Goal: Navigation & Orientation: Find specific page/section

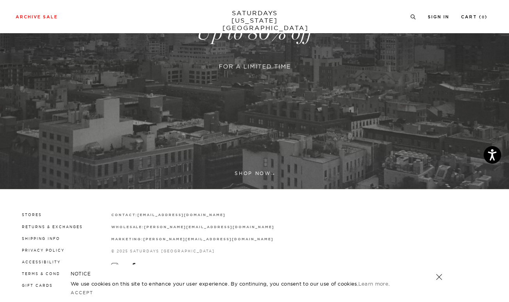
click at [244, 56] on link at bounding box center [254, 33] width 509 height 312
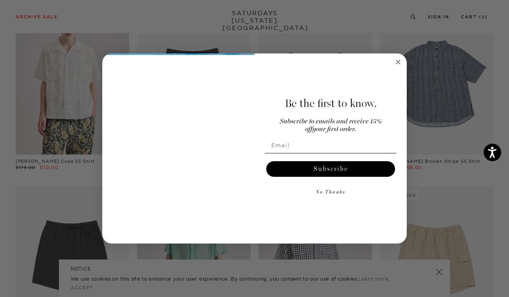
scroll to position [940, 0]
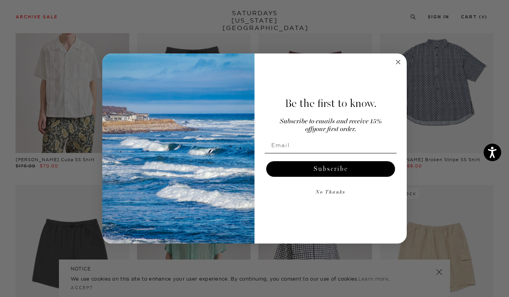
click at [398, 65] on circle "Close dialog" at bounding box center [398, 61] width 9 height 9
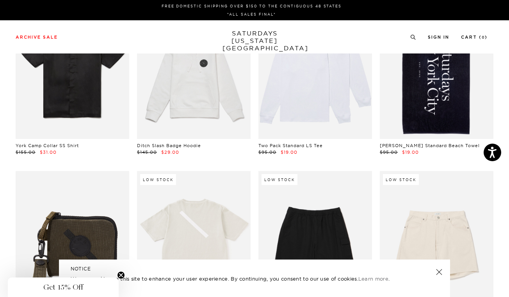
scroll to position [0, 4]
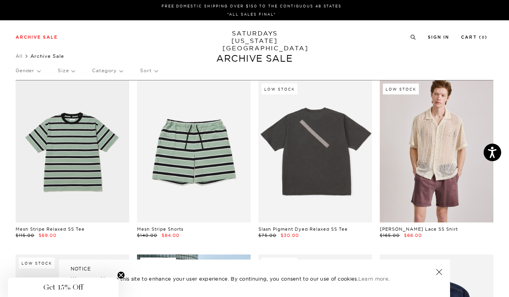
click at [108, 71] on p "Category" at bounding box center [107, 71] width 30 height 18
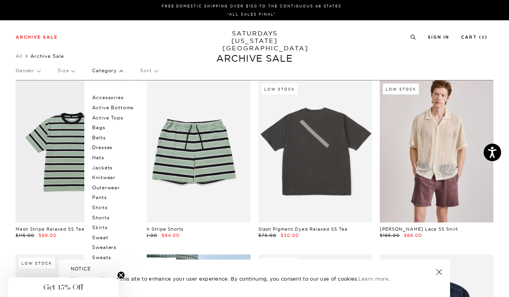
click at [100, 217] on p "Shorts" at bounding box center [115, 218] width 47 height 10
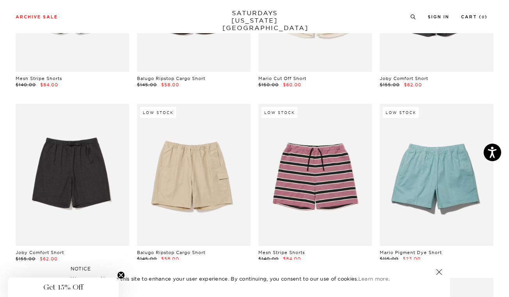
scroll to position [183, 0]
